Goal: Information Seeking & Learning: Learn about a topic

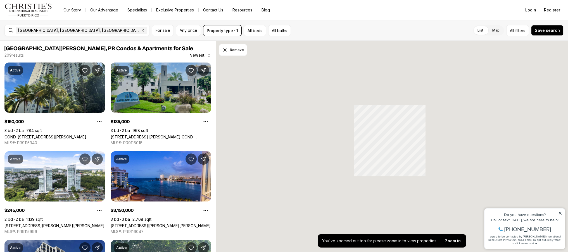
click at [146, 135] on link "[STREET_ADDRESS] [PERSON_NAME] COND. [STREET_ADDRESS][PERSON_NAME]" at bounding box center [161, 137] width 101 height 5
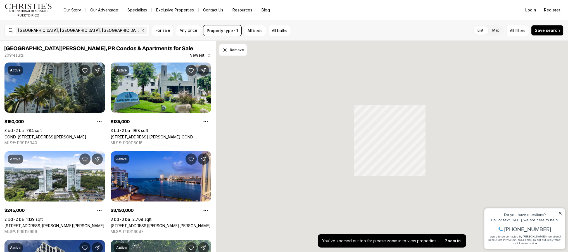
click at [75, 135] on link "COND. [STREET_ADDRESS][PERSON_NAME]" at bounding box center [45, 137] width 82 height 5
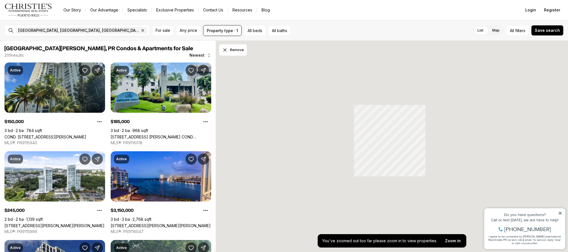
scroll to position [2062, 0]
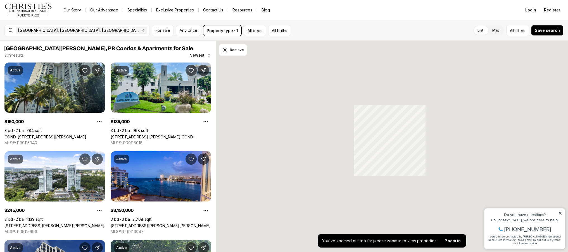
scroll to position [2007, 0]
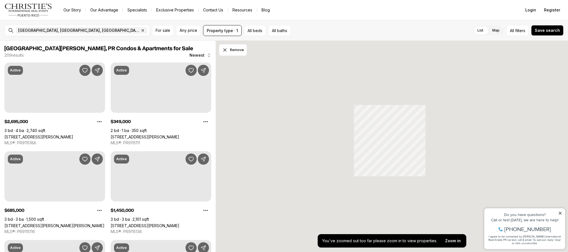
scroll to position [2095, 0]
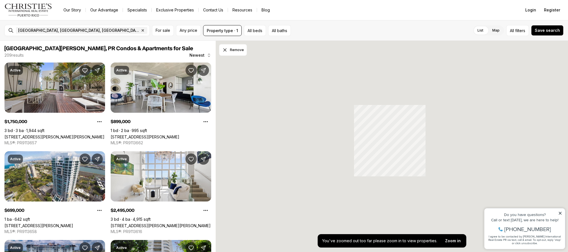
scroll to position [2057, 0]
